Goal: Task Accomplishment & Management: Complete application form

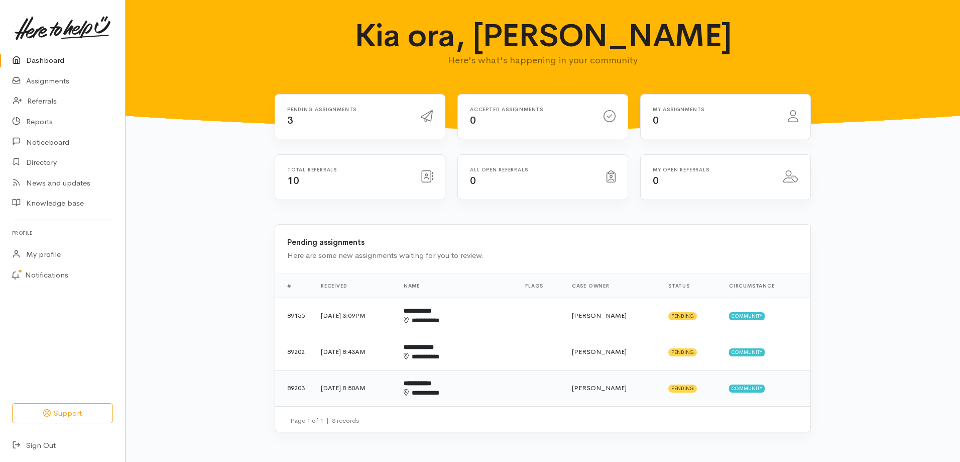
click at [458, 389] on div "**********" at bounding box center [440, 393] width 73 height 10
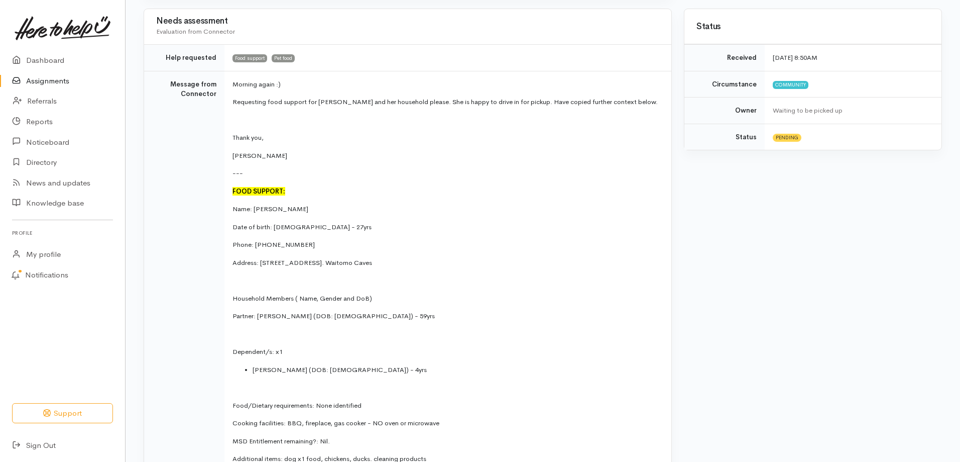
scroll to position [26, 0]
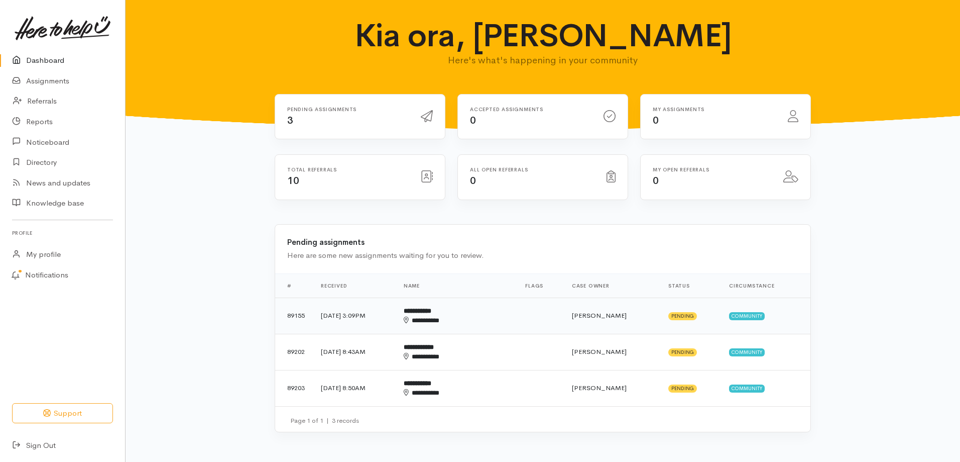
click at [431, 310] on b "**********" at bounding box center [418, 310] width 28 height 7
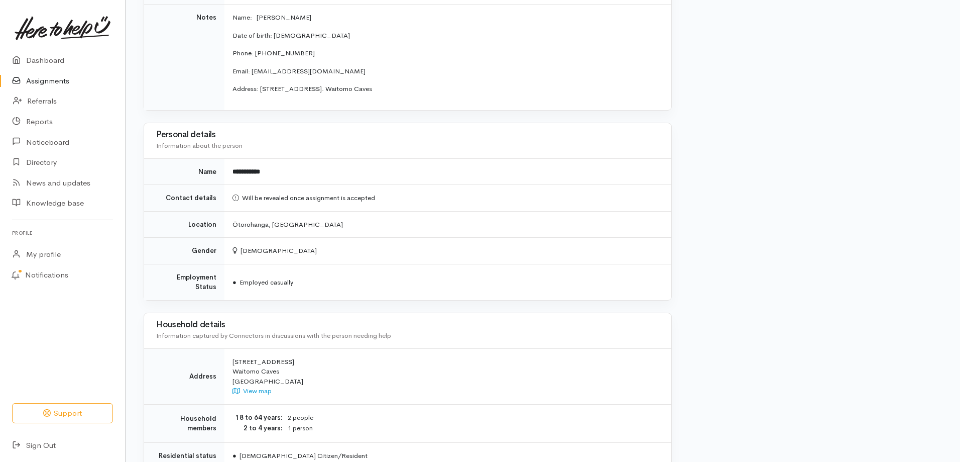
scroll to position [301, 0]
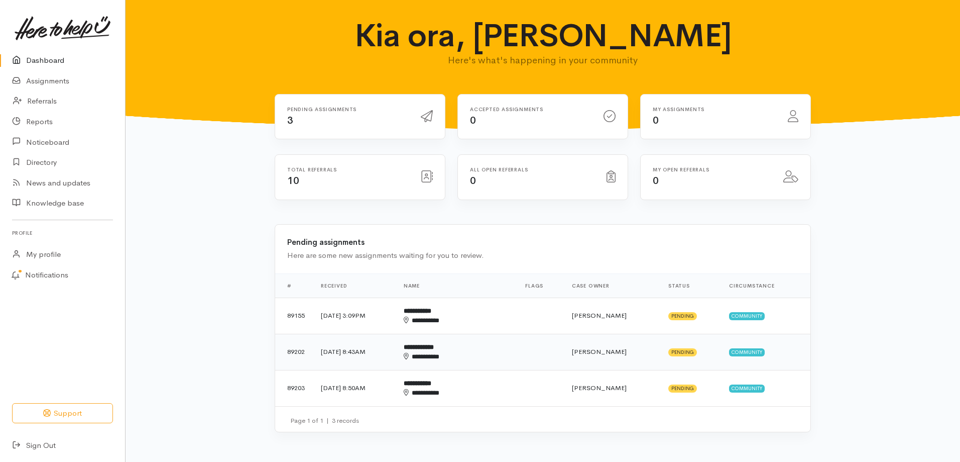
click at [477, 357] on div "**********" at bounding box center [440, 357] width 73 height 10
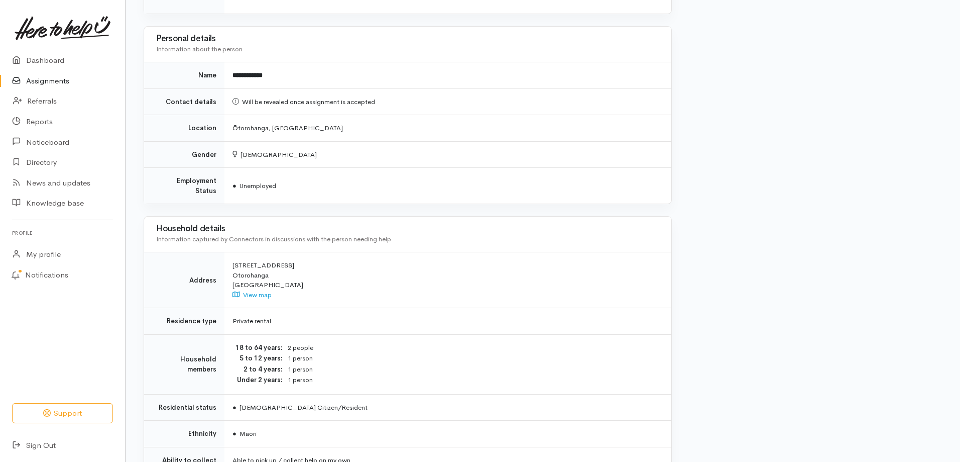
scroll to position [987, 0]
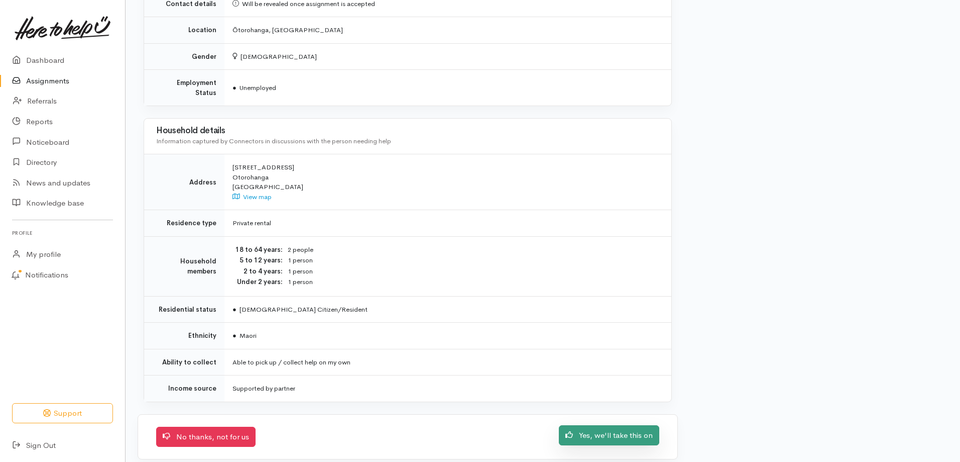
click at [619, 430] on link "Yes, we'll take this on" at bounding box center [609, 435] width 100 height 21
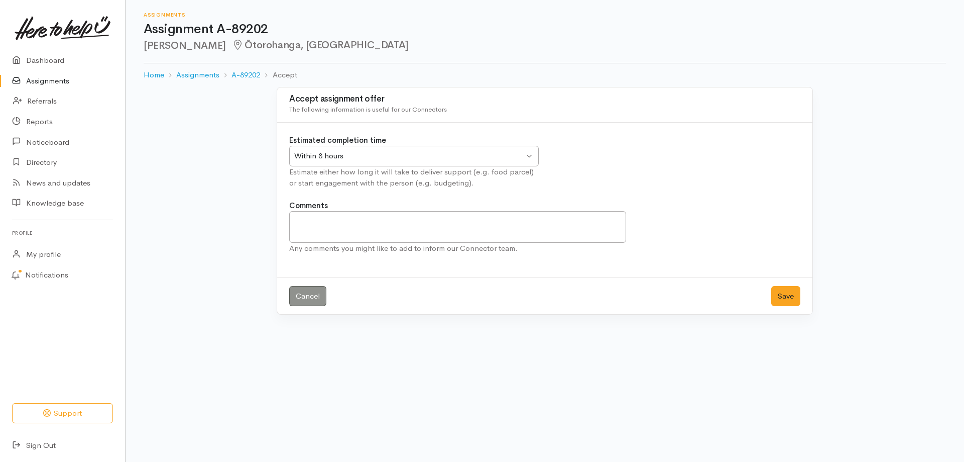
click at [528, 156] on div "Within 8 hours Within 8 hours" at bounding box center [414, 156] width 250 height 21
click at [781, 296] on button "Save" at bounding box center [785, 296] width 29 height 21
click at [55, 82] on link "Assignments" at bounding box center [62, 81] width 125 height 21
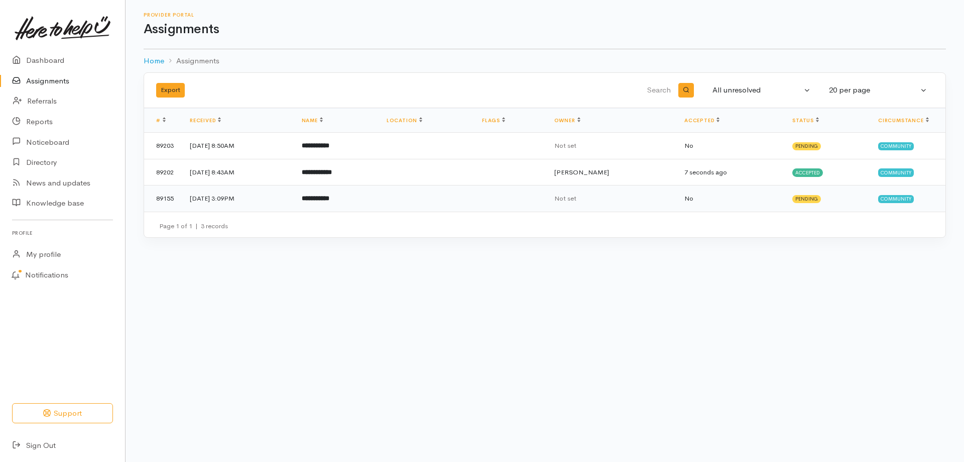
click at [329, 201] on b "**********" at bounding box center [316, 198] width 28 height 7
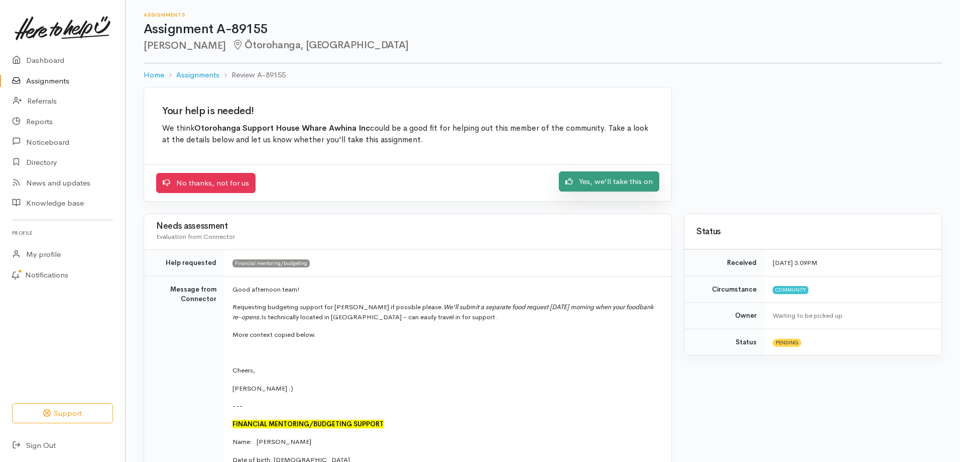
click at [649, 185] on link "Yes, we'll take this on" at bounding box center [609, 181] width 100 height 21
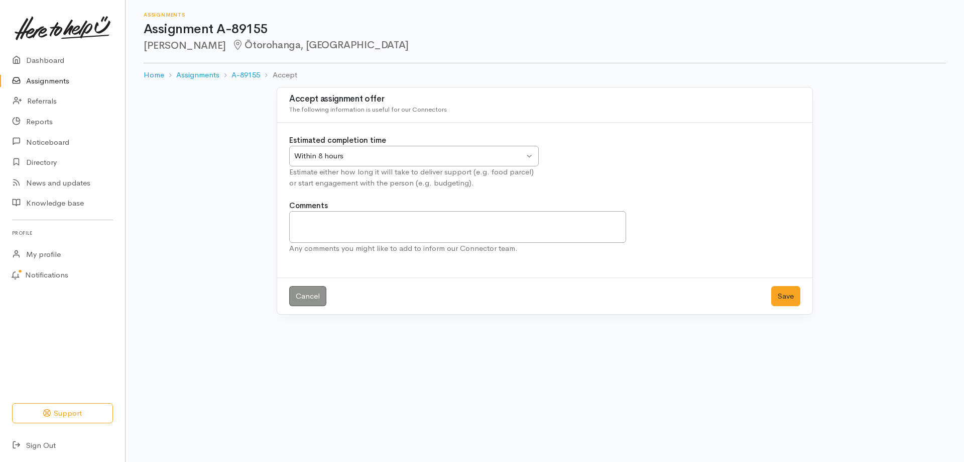
click at [525, 154] on div "Within 8 hours Within 8 hours" at bounding box center [414, 156] width 250 height 21
click at [791, 295] on button "Save" at bounding box center [785, 296] width 29 height 21
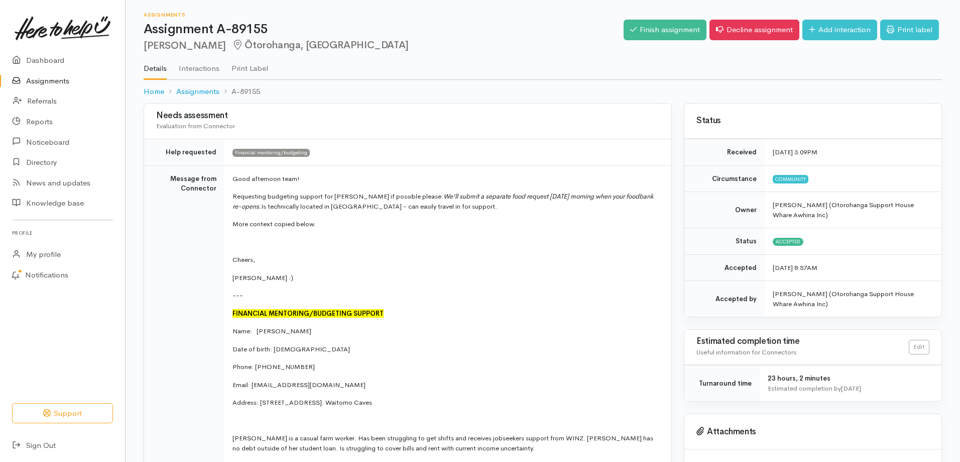
click at [28, 79] on link "Assignments" at bounding box center [62, 81] width 125 height 21
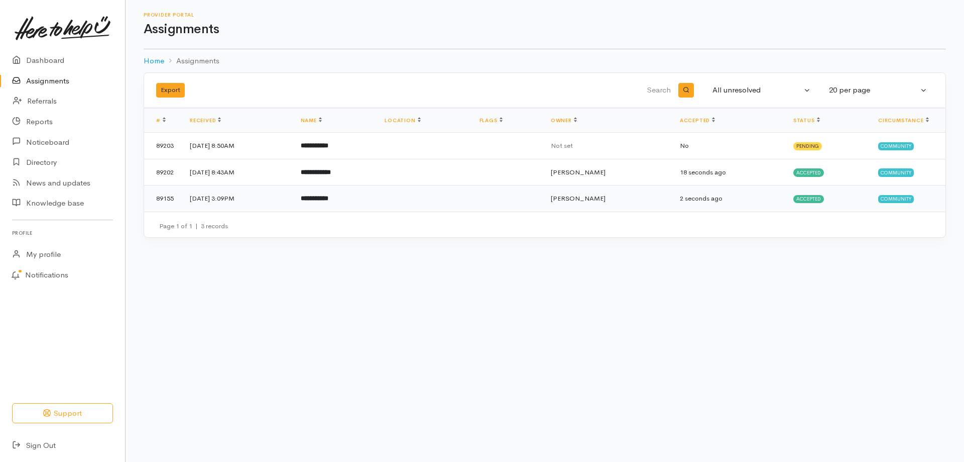
click at [328, 198] on b "**********" at bounding box center [315, 198] width 28 height 7
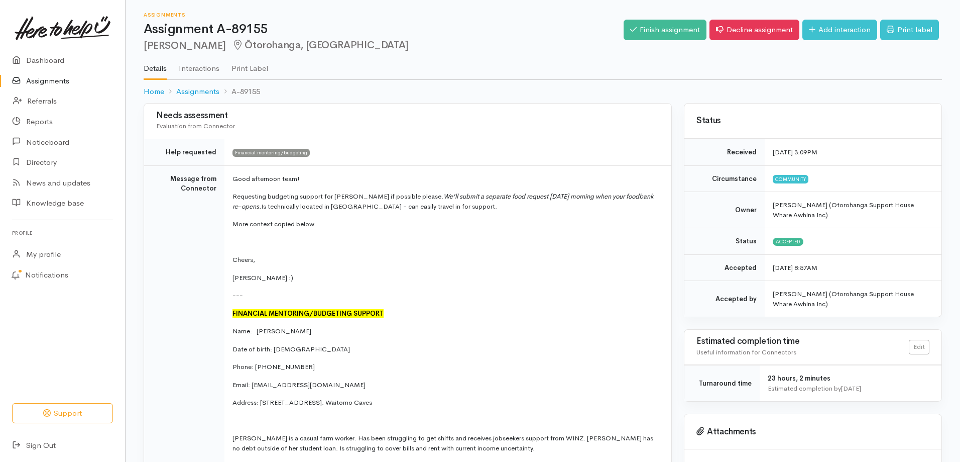
click at [53, 80] on link "Assignments" at bounding box center [62, 81] width 125 height 21
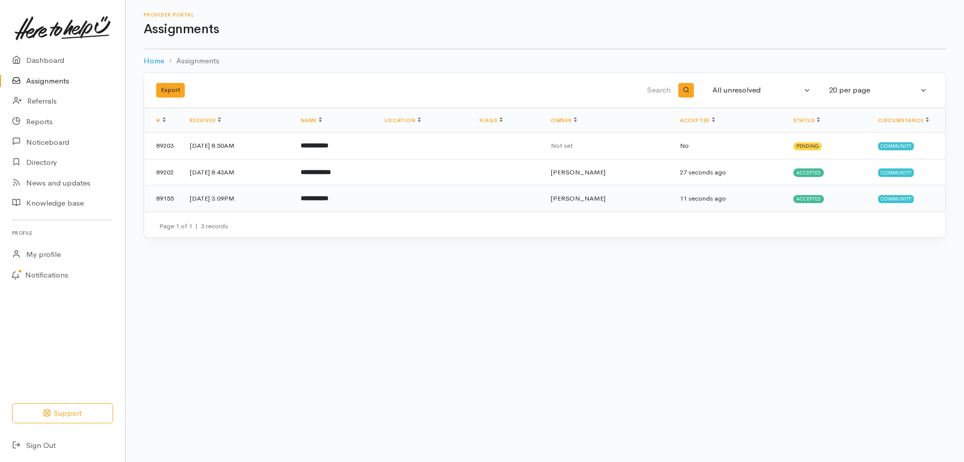
click at [240, 201] on td "[DATE] 3:09PM" at bounding box center [237, 198] width 111 height 26
click at [246, 195] on td "[DATE] 3:09PM" at bounding box center [237, 198] width 111 height 26
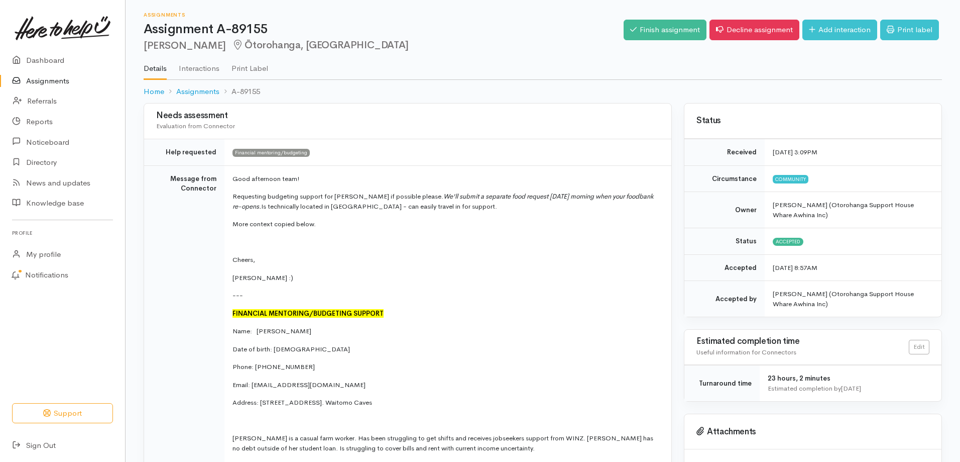
click at [58, 84] on link "Assignments" at bounding box center [62, 81] width 125 height 21
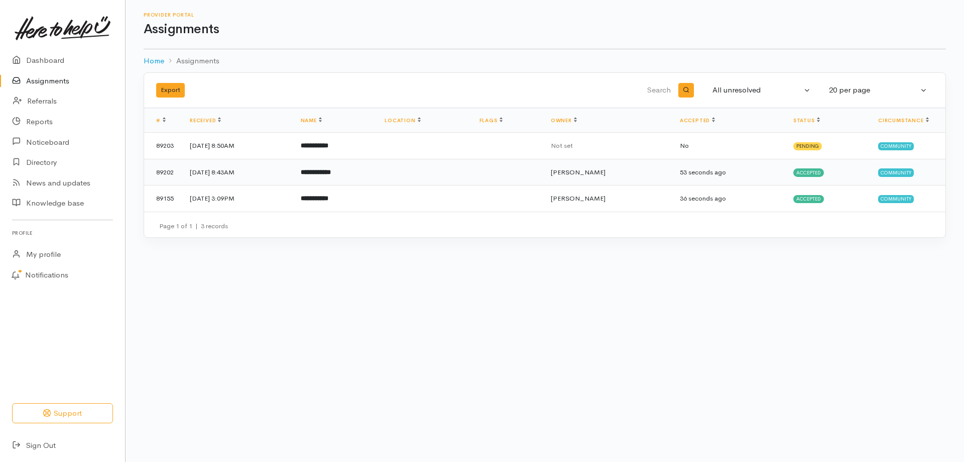
click at [249, 166] on td "[DATE] 8:43AM" at bounding box center [237, 172] width 111 height 27
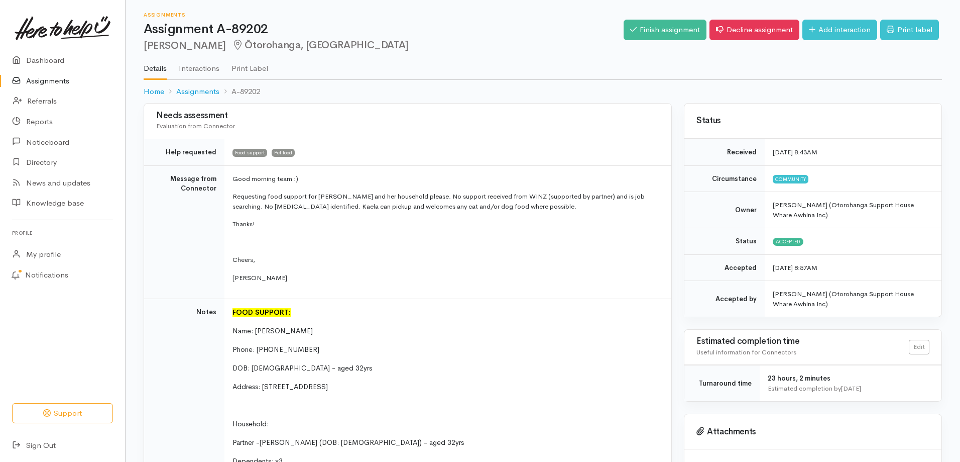
click at [52, 75] on link "Assignments" at bounding box center [62, 81] width 125 height 21
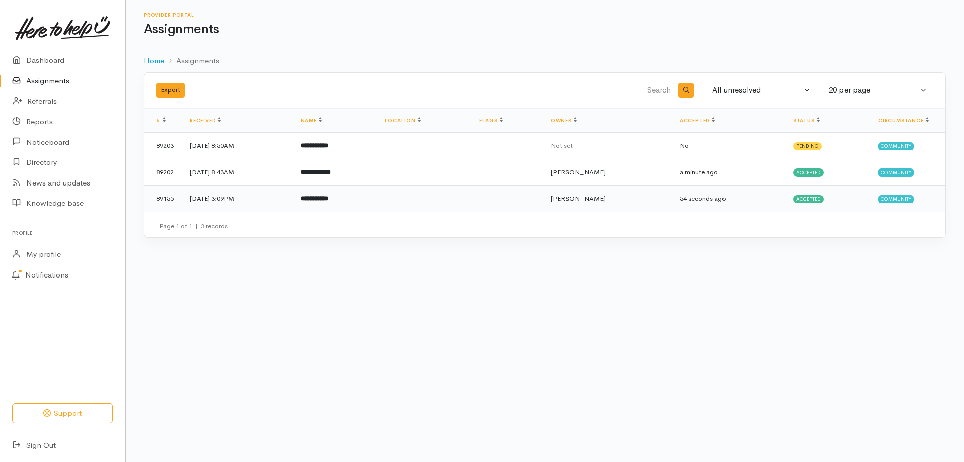
click at [328, 197] on b "**********" at bounding box center [315, 198] width 28 height 7
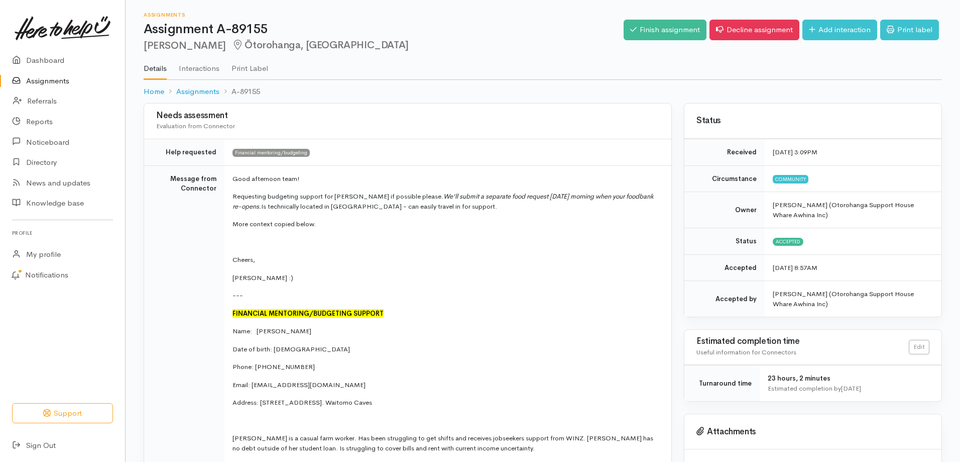
click at [55, 85] on link "Assignments" at bounding box center [62, 81] width 125 height 21
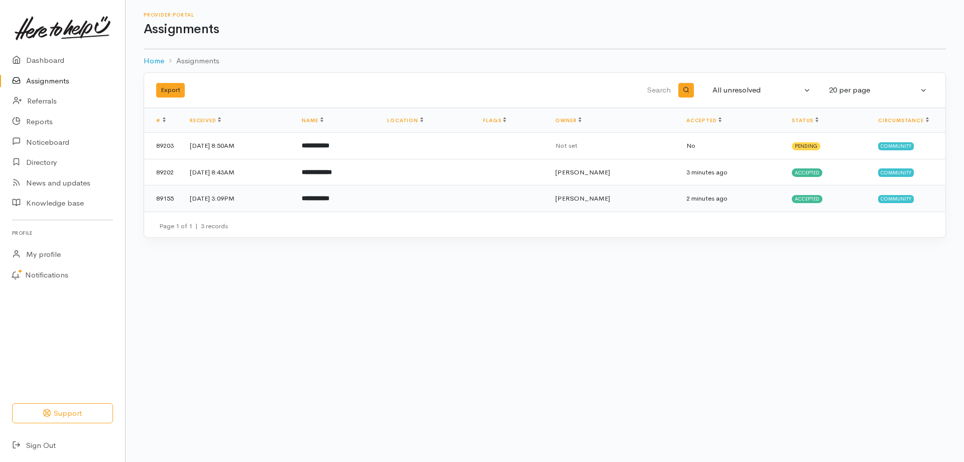
click at [222, 194] on td "25 Sep 2025, 3:09PM" at bounding box center [238, 198] width 112 height 26
click at [242, 147] on td "[DATE] 8:50AM" at bounding box center [238, 146] width 112 height 27
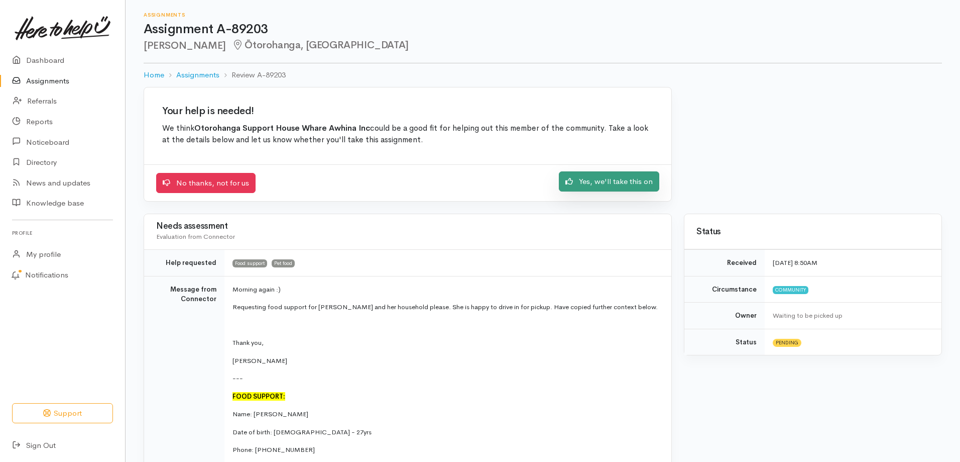
click at [603, 184] on link "Yes, we'll take this on" at bounding box center [609, 181] width 100 height 21
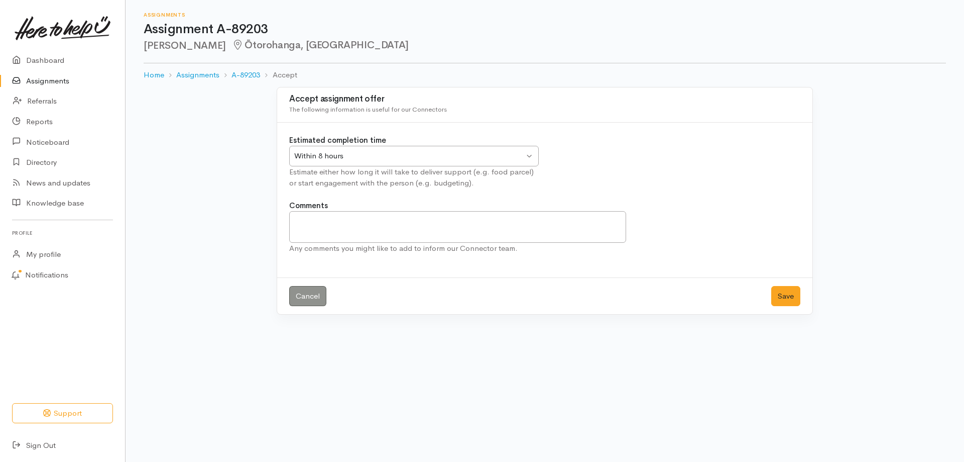
click at [527, 149] on div "Within 8 hours Within 8 hours" at bounding box center [414, 156] width 250 height 21
click at [795, 301] on button "Save" at bounding box center [785, 296] width 29 height 21
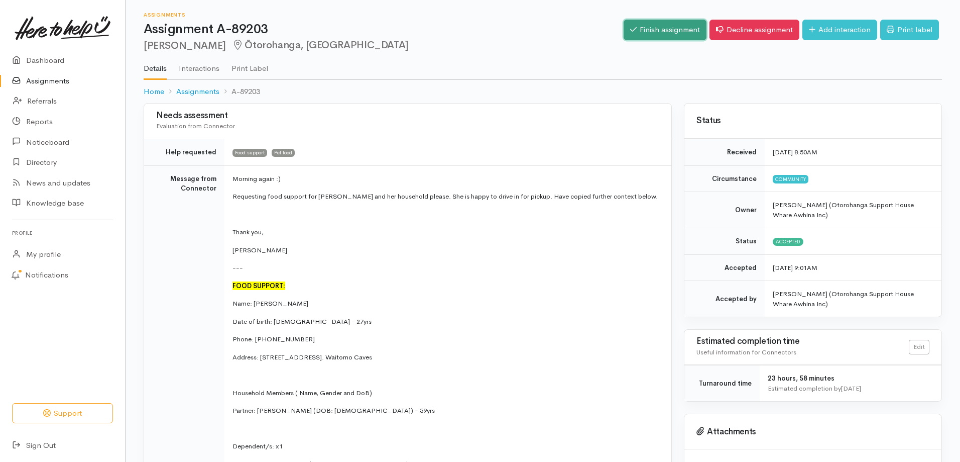
click at [642, 33] on link "Finish assignment" at bounding box center [665, 30] width 83 height 21
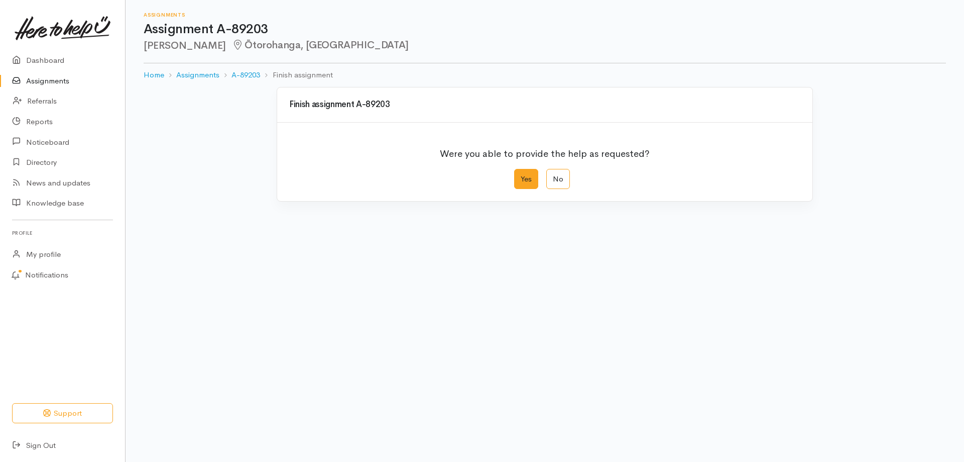
click at [528, 187] on label "Yes" at bounding box center [526, 179] width 24 height 21
click at [521, 175] on input "Yes" at bounding box center [517, 172] width 7 height 7
radio input "true"
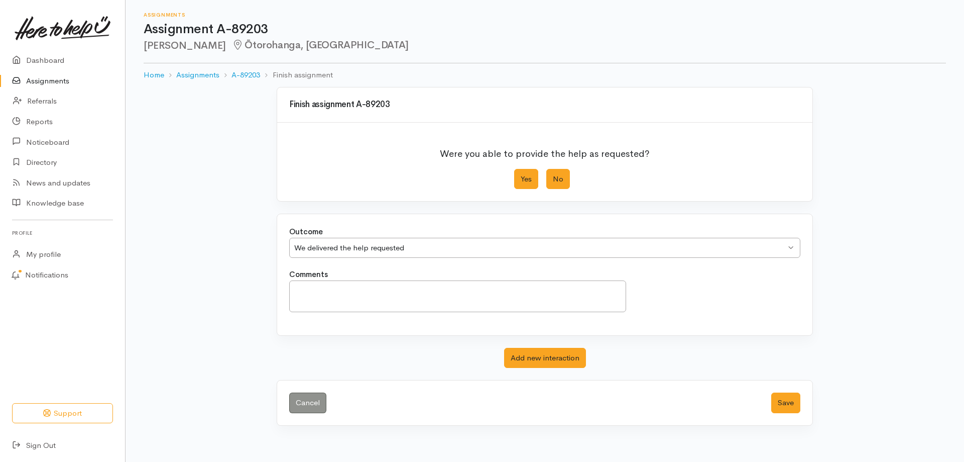
click at [560, 186] on label "No" at bounding box center [558, 179] width 24 height 21
click at [553, 175] on input "No" at bounding box center [549, 172] width 7 height 7
radio input "true"
click at [818, 222] on div "Finish assignment A-89203 Were you able to provide the help as requested? Yes N…" at bounding box center [545, 256] width 573 height 339
click at [148, 100] on div "Finish assignment A-89203 Were you able to provide the help as requested? Yes N…" at bounding box center [545, 262] width 839 height 351
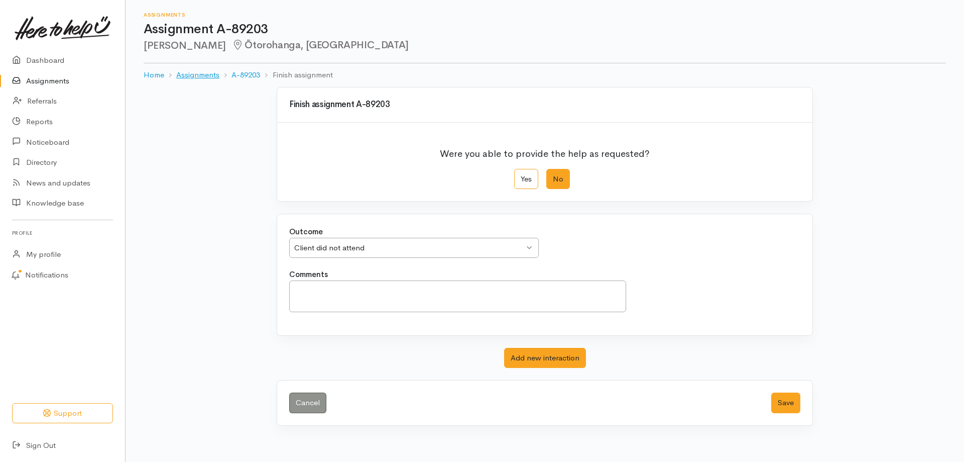
click at [190, 77] on link "Assignments" at bounding box center [197, 75] width 43 height 12
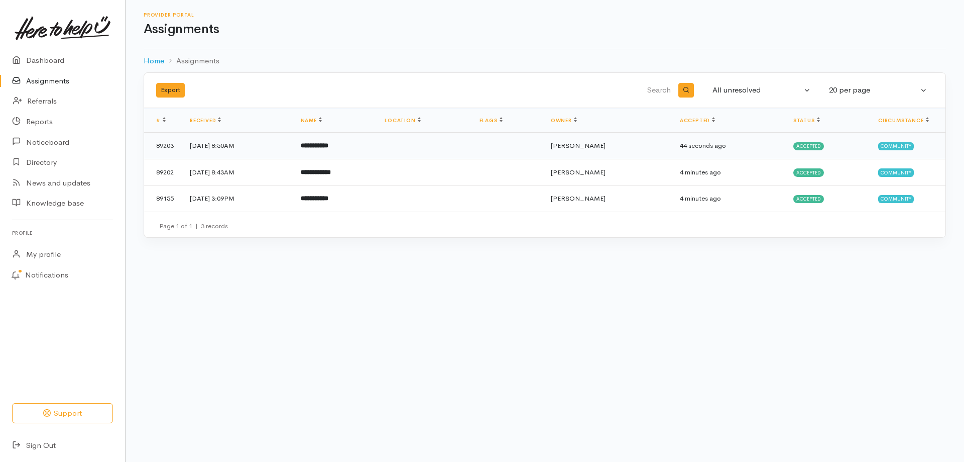
click at [244, 143] on td "[DATE] 8:50AM" at bounding box center [237, 146] width 111 height 27
